Goal: Information Seeking & Learning: Learn about a topic

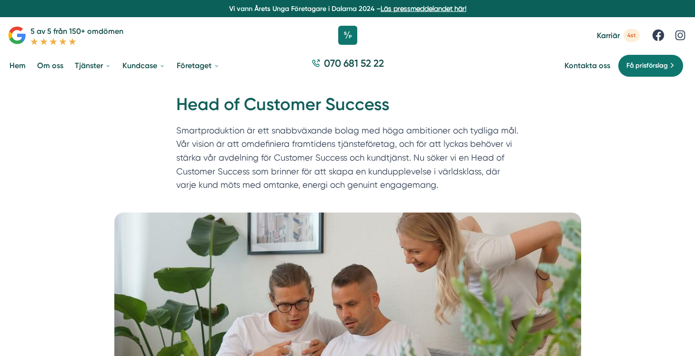
click at [53, 69] on link "Om oss" at bounding box center [50, 65] width 30 height 24
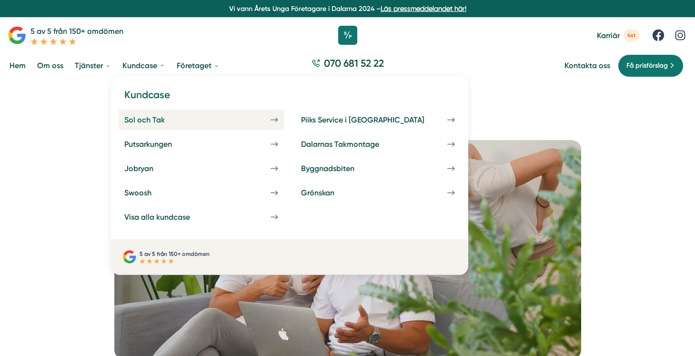
click at [171, 125] on link "Sol och Tak" at bounding box center [201, 120] width 165 height 20
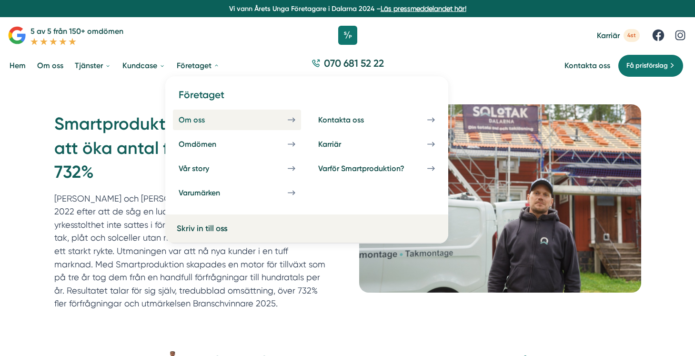
click at [215, 118] on div "Om oss" at bounding box center [203, 119] width 49 height 9
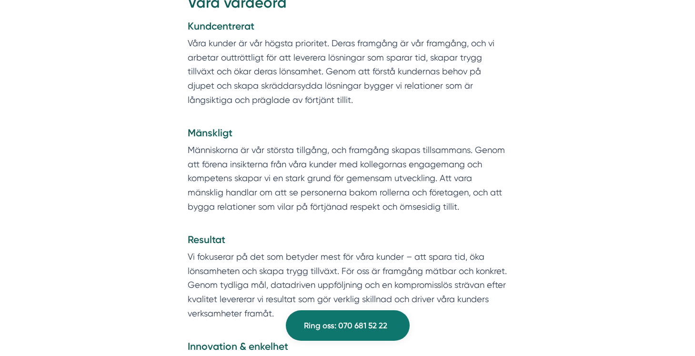
scroll to position [1390, 0]
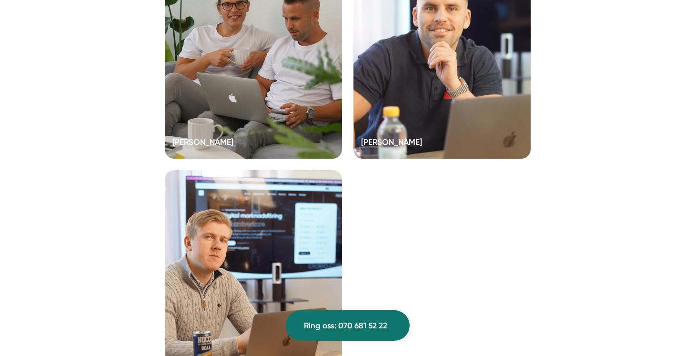
scroll to position [1949, 0]
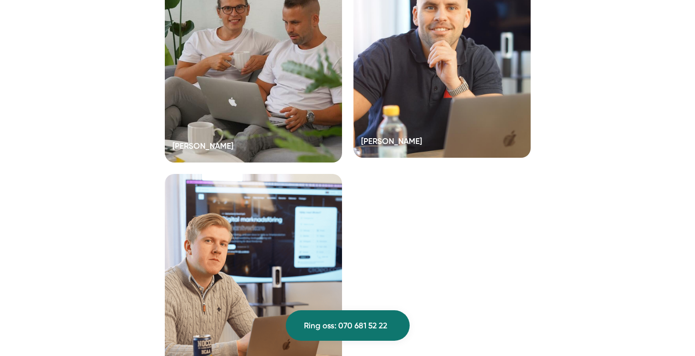
click at [413, 94] on div at bounding box center [442, 53] width 177 height 210
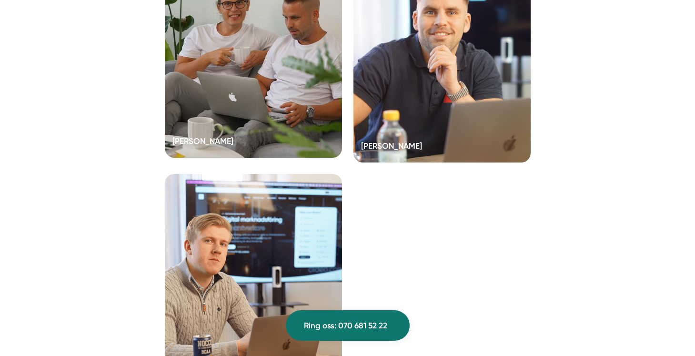
click at [230, 127] on div at bounding box center [253, 53] width 177 height 210
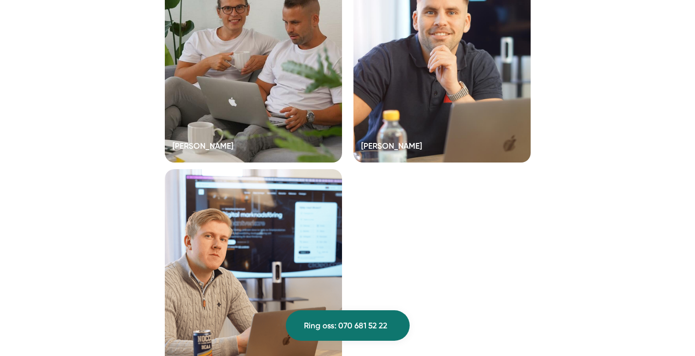
click at [276, 236] on div at bounding box center [253, 274] width 177 height 210
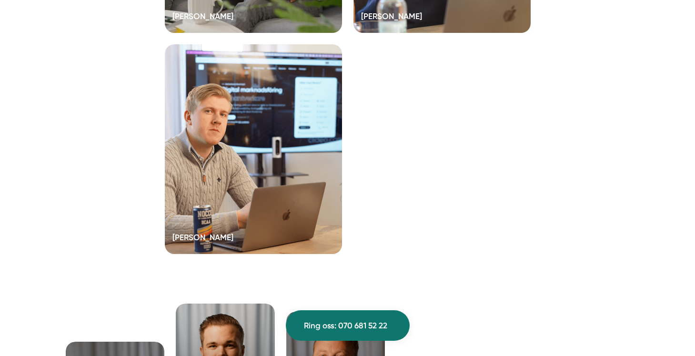
scroll to position [1937, 0]
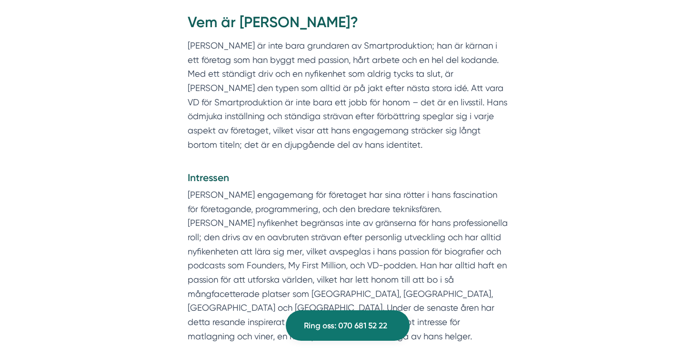
scroll to position [392, 0]
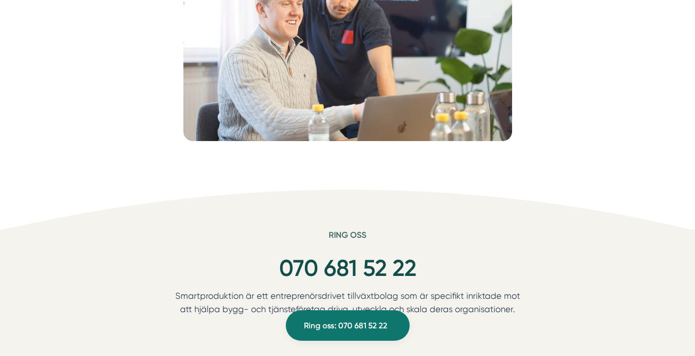
scroll to position [1596, 0]
